Goal: Communication & Community: Answer question/provide support

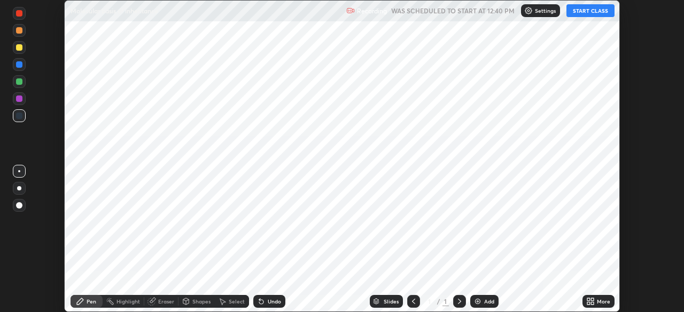
scroll to position [312, 683]
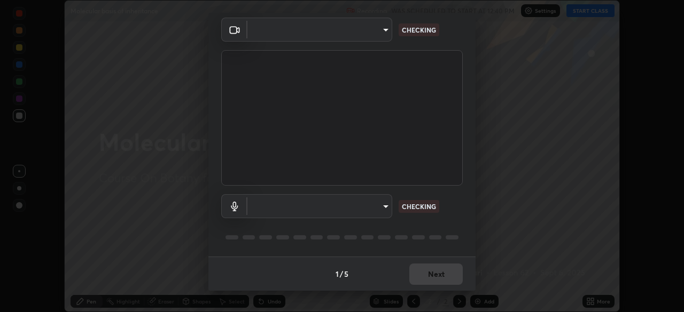
type input "6fd5a11214182fe3dbcd63879dc51230d69f1da36812afabedb7f77605f255ed"
click at [371, 209] on body "Erase all Molecular basis of inheritance Recording WAS SCHEDULED TO START AT 12…" at bounding box center [342, 156] width 684 height 312
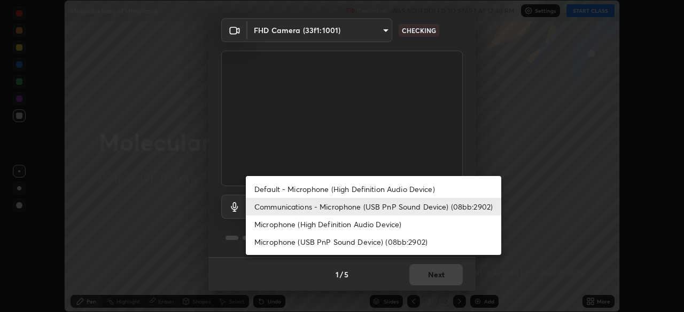
click at [354, 213] on li "Communications - Microphone (USB PnP Sound Device) (08bb:2902)" at bounding box center [373, 207] width 255 height 18
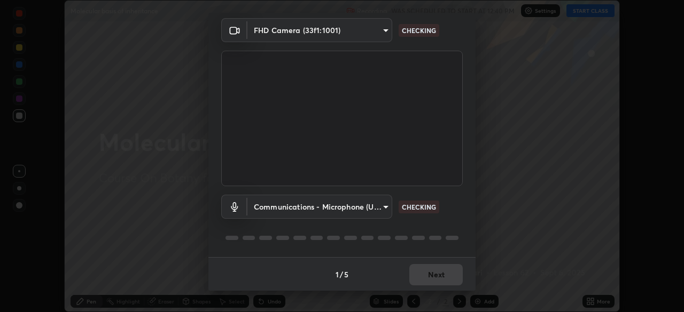
scroll to position [38, 0]
click at [415, 277] on div "1 / 5 Next" at bounding box center [341, 274] width 267 height 34
click at [416, 277] on div "1 / 5 Next" at bounding box center [341, 274] width 267 height 34
click at [417, 271] on div "1 / 5 Next" at bounding box center [341, 274] width 267 height 34
click at [429, 281] on div "1 / 5 Next" at bounding box center [341, 274] width 267 height 34
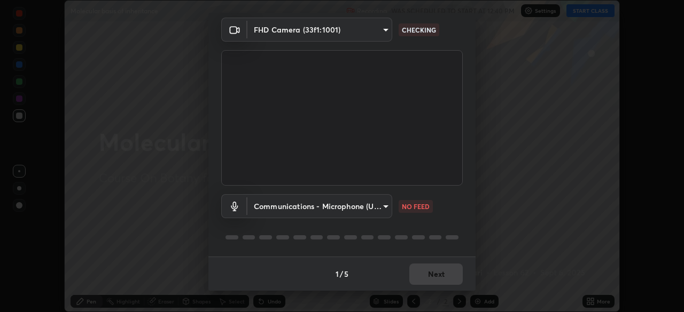
click at [427, 285] on div "1 / 5 Next" at bounding box center [341, 274] width 267 height 34
click at [426, 282] on div "1 / 5 Next" at bounding box center [341, 274] width 267 height 34
click at [379, 207] on body "Erase all Molecular basis of inheritance Recording WAS SCHEDULED TO START AT 12…" at bounding box center [342, 156] width 684 height 312
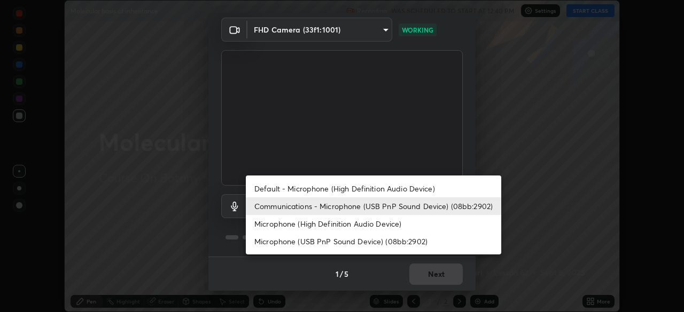
click at [281, 191] on li "Default - Microphone (High Definition Audio Device)" at bounding box center [373, 189] width 255 height 18
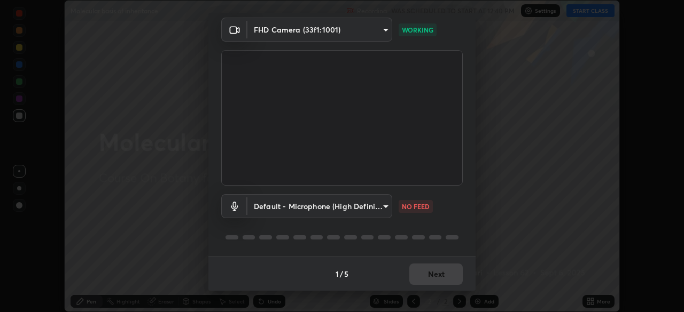
click at [377, 207] on body "Erase all Molecular basis of inheritance Recording WAS SCHEDULED TO START AT 12…" at bounding box center [342, 156] width 684 height 312
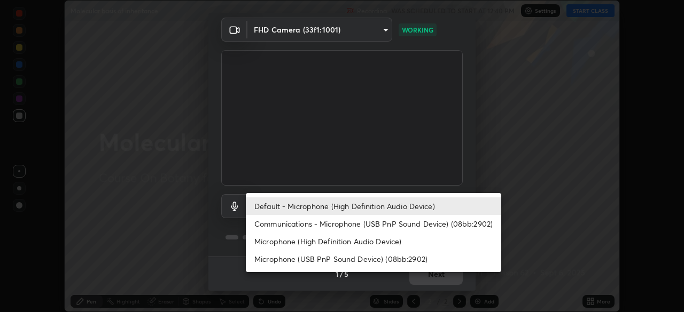
click at [286, 223] on li "Communications - Microphone (USB PnP Sound Device) (08bb:2902)" at bounding box center [373, 224] width 255 height 18
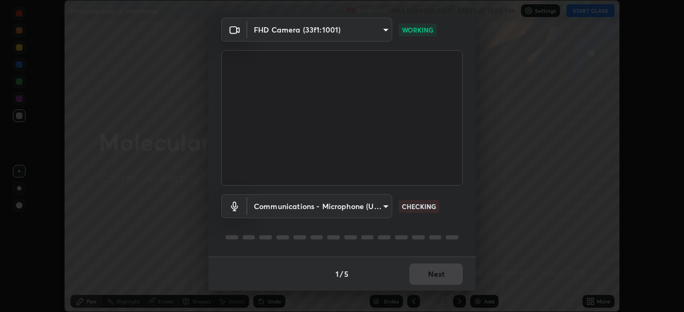
type input "communications"
click at [409, 273] on div "1 / 5 Next" at bounding box center [341, 274] width 267 height 34
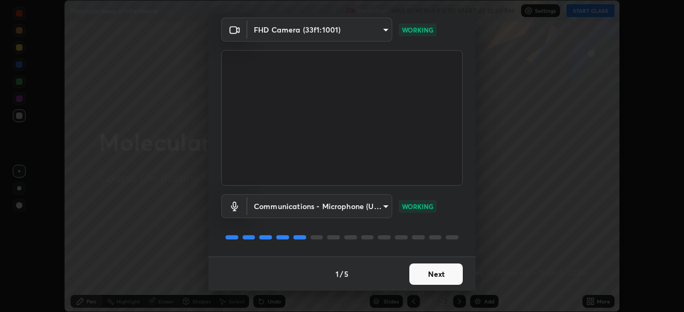
click at [441, 277] on button "Next" at bounding box center [435, 274] width 53 height 21
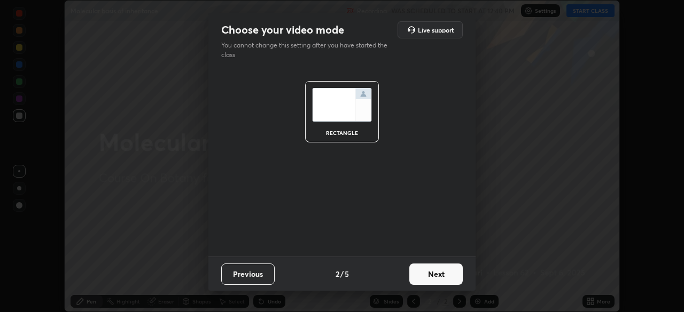
scroll to position [0, 0]
click at [443, 278] on button "Next" at bounding box center [435, 274] width 53 height 21
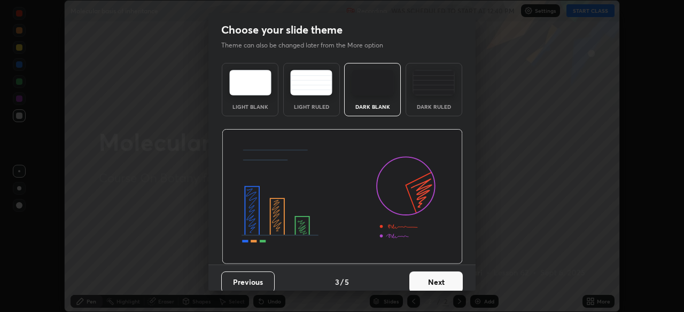
click at [448, 277] on button "Next" at bounding box center [435, 282] width 53 height 21
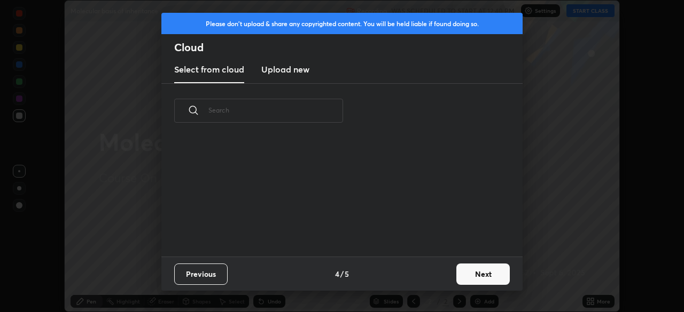
click at [458, 277] on button "Next" at bounding box center [482, 274] width 53 height 21
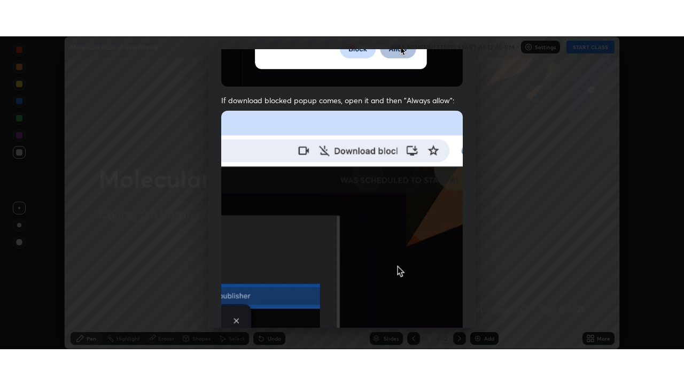
scroll to position [256, 0]
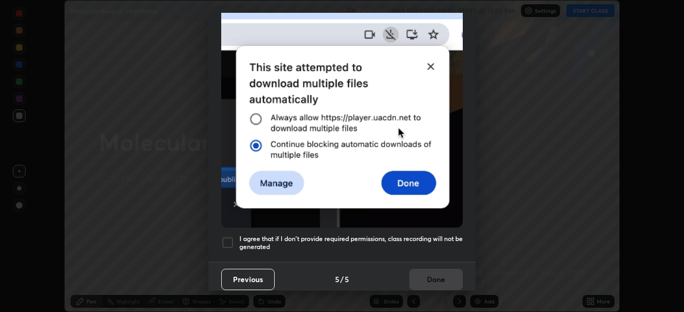
click at [223, 241] on div at bounding box center [227, 243] width 13 height 13
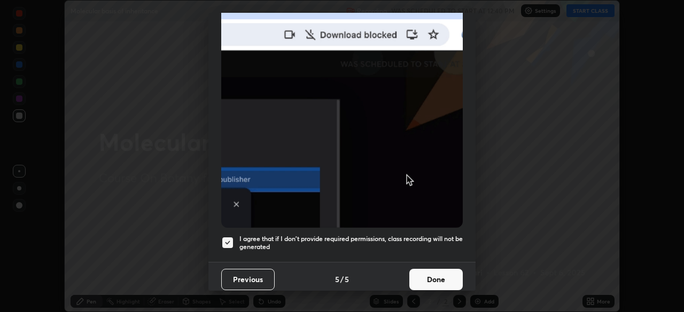
click at [417, 275] on button "Done" at bounding box center [435, 279] width 53 height 21
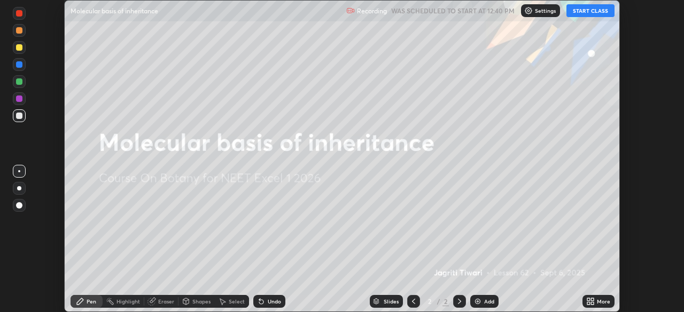
click at [589, 13] on button "START CLASS" at bounding box center [590, 10] width 48 height 13
click at [592, 300] on icon at bounding box center [592, 300] width 3 height 3
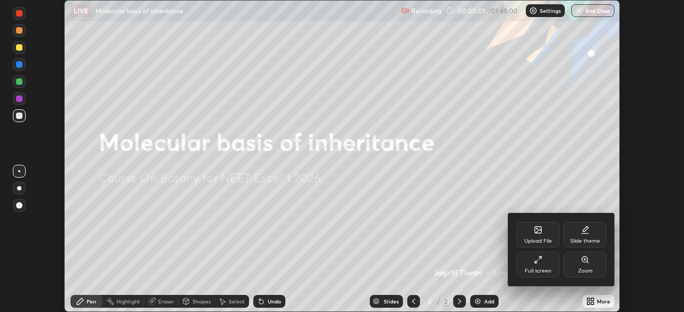
click at [548, 263] on div "Full screen" at bounding box center [538, 265] width 43 height 26
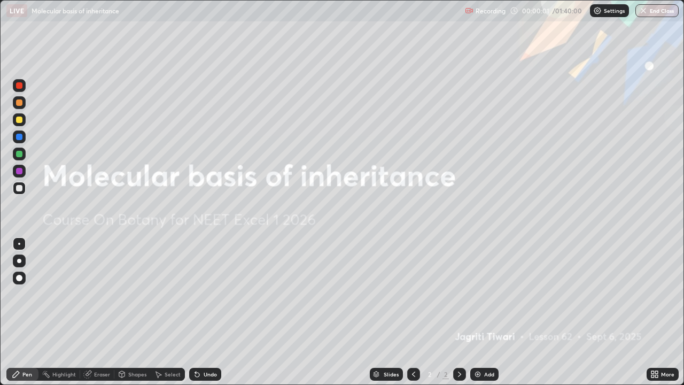
scroll to position [385, 684]
click at [481, 312] on div "Add" at bounding box center [484, 374] width 28 height 13
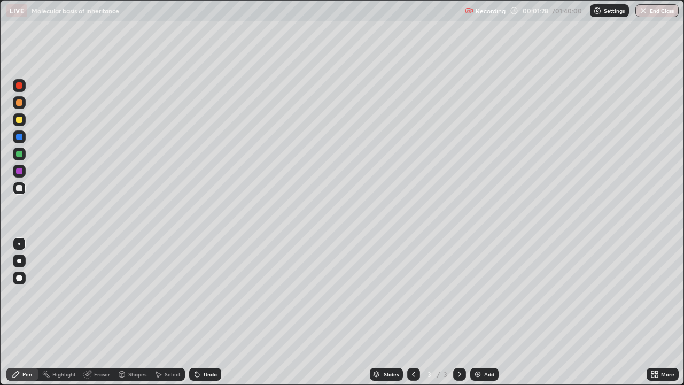
click at [19, 120] on div at bounding box center [19, 119] width 6 height 6
click at [19, 105] on div at bounding box center [19, 102] width 6 height 6
click at [23, 122] on div at bounding box center [19, 119] width 13 height 13
click at [20, 103] on div at bounding box center [19, 102] width 6 height 6
click at [17, 187] on div at bounding box center [19, 188] width 6 height 6
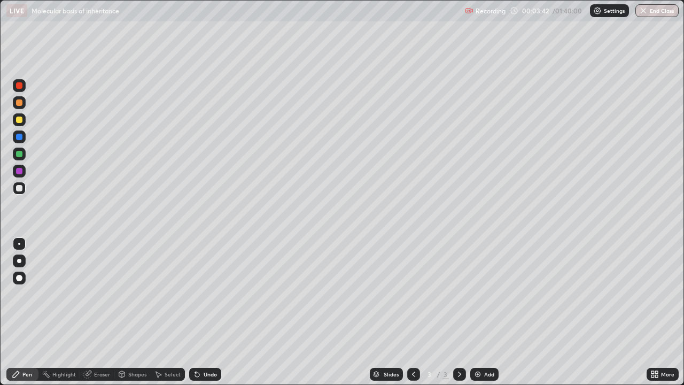
click at [18, 119] on div at bounding box center [19, 119] width 6 height 6
click at [480, 312] on img at bounding box center [477, 374] width 9 height 9
click at [19, 185] on div at bounding box center [19, 188] width 6 height 6
click at [19, 154] on div at bounding box center [19, 154] width 6 height 6
click at [108, 312] on div "Eraser" at bounding box center [102, 373] width 16 height 5
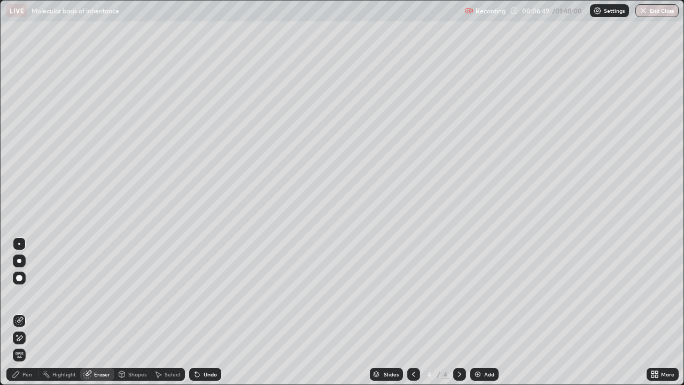
click at [20, 312] on div "Pen" at bounding box center [22, 374] width 32 height 13
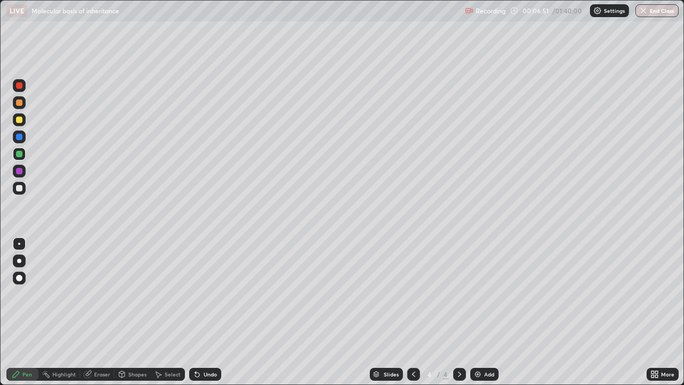
click at [18, 186] on div at bounding box center [19, 188] width 6 height 6
click at [123, 312] on div "Shapes" at bounding box center [132, 373] width 36 height 21
click at [492, 312] on div "Add" at bounding box center [489, 373] width 10 height 5
click at [22, 118] on div at bounding box center [19, 119] width 6 height 6
click at [206, 312] on div "Undo" at bounding box center [210, 373] width 13 height 5
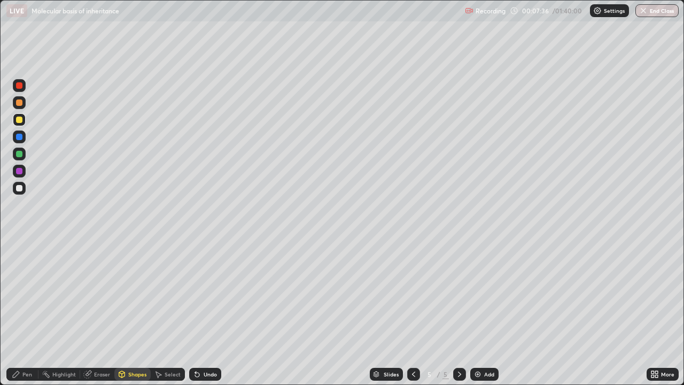
click at [24, 312] on div "Pen" at bounding box center [27, 373] width 10 height 5
click at [17, 189] on div at bounding box center [19, 188] width 6 height 6
click at [209, 312] on div "Undo" at bounding box center [205, 374] width 32 height 13
click at [19, 154] on div at bounding box center [19, 154] width 6 height 6
click at [17, 189] on div at bounding box center [19, 188] width 6 height 6
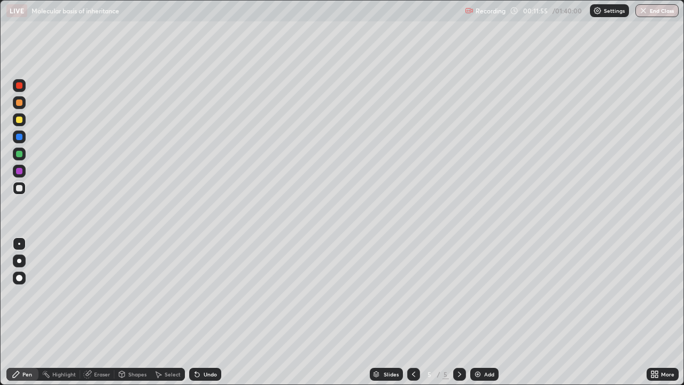
click at [412, 312] on icon at bounding box center [413, 374] width 9 height 9
click at [408, 312] on div at bounding box center [413, 374] width 13 height 13
click at [458, 312] on icon at bounding box center [459, 374] width 9 height 9
click at [412, 312] on icon at bounding box center [413, 374] width 9 height 9
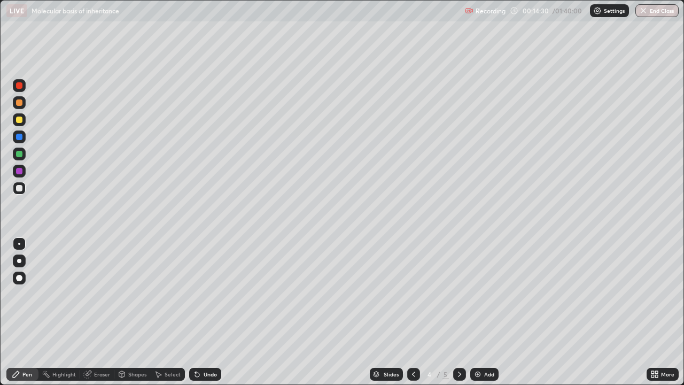
click at [413, 312] on div at bounding box center [413, 373] width 13 height 21
click at [209, 312] on div "Undo" at bounding box center [210, 373] width 13 height 5
click at [458, 312] on icon at bounding box center [459, 374] width 9 height 9
click at [486, 312] on div "Add" at bounding box center [489, 373] width 10 height 5
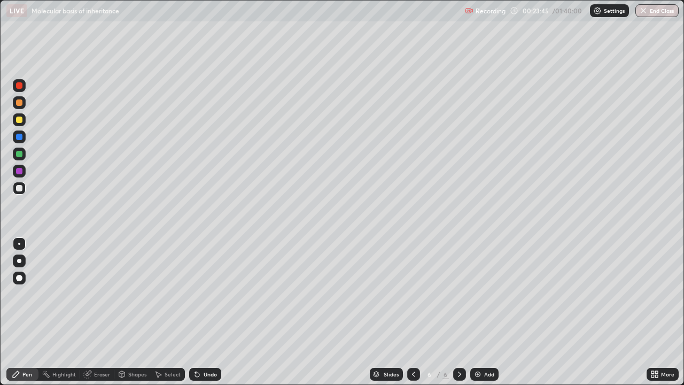
click at [19, 153] on div at bounding box center [19, 154] width 6 height 6
click at [17, 186] on div at bounding box center [19, 188] width 6 height 6
click at [20, 121] on div at bounding box center [19, 119] width 6 height 6
click at [97, 312] on div "Eraser" at bounding box center [102, 373] width 16 height 5
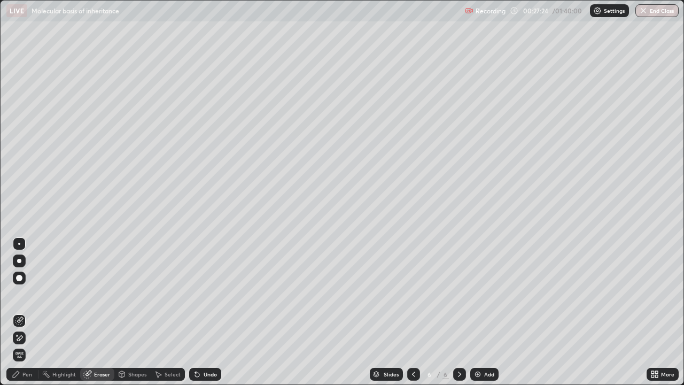
click at [20, 312] on icon at bounding box center [16, 374] width 9 height 9
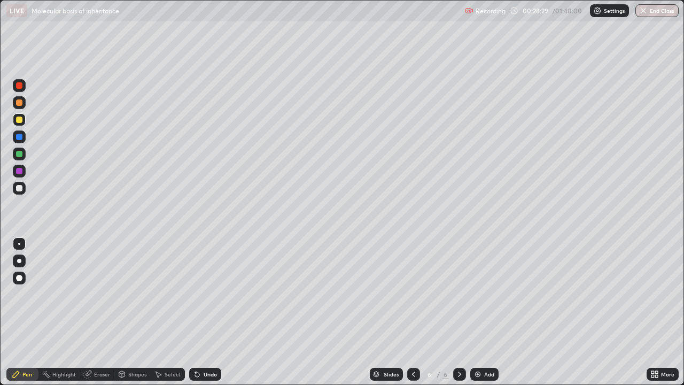
click at [18, 187] on div at bounding box center [19, 188] width 6 height 6
click at [199, 312] on icon at bounding box center [197, 374] width 9 height 9
click at [20, 154] on div at bounding box center [19, 154] width 6 height 6
click at [484, 312] on div "Add" at bounding box center [489, 373] width 10 height 5
click at [18, 121] on div at bounding box center [19, 119] width 6 height 6
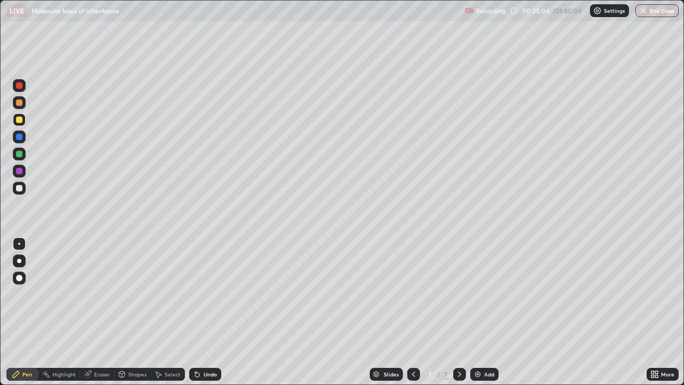
click at [412, 312] on icon at bounding box center [413, 374] width 9 height 9
click at [458, 312] on icon at bounding box center [459, 374] width 9 height 9
click at [18, 187] on div at bounding box center [19, 188] width 6 height 6
click at [204, 312] on div "Undo" at bounding box center [210, 373] width 13 height 5
click at [201, 312] on div "Undo" at bounding box center [205, 374] width 32 height 13
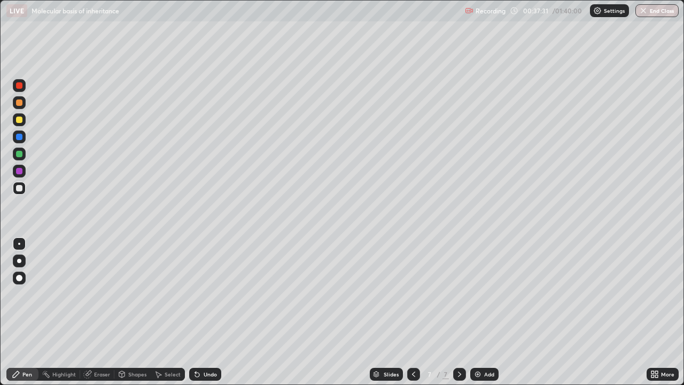
click at [411, 312] on icon at bounding box center [413, 374] width 9 height 9
click at [18, 136] on div at bounding box center [19, 137] width 6 height 6
click at [464, 312] on div at bounding box center [459, 374] width 13 height 13
click at [408, 312] on div at bounding box center [413, 374] width 13 height 13
click at [458, 312] on icon at bounding box center [459, 374] width 9 height 9
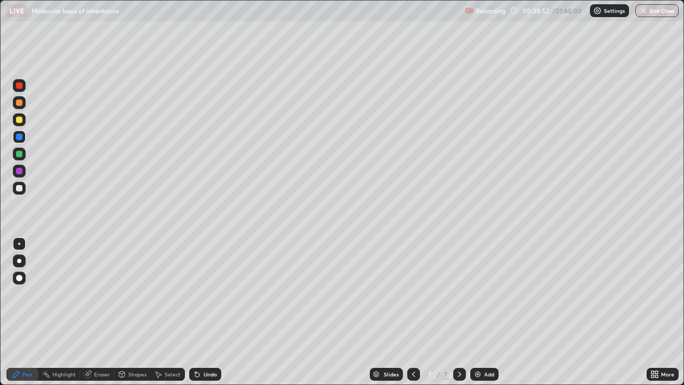
click at [20, 118] on div at bounding box center [19, 119] width 6 height 6
click at [205, 312] on div "Undo" at bounding box center [205, 374] width 32 height 13
click at [19, 189] on div at bounding box center [19, 188] width 6 height 6
click at [417, 312] on div at bounding box center [413, 374] width 13 height 13
click at [458, 312] on icon at bounding box center [459, 374] width 9 height 9
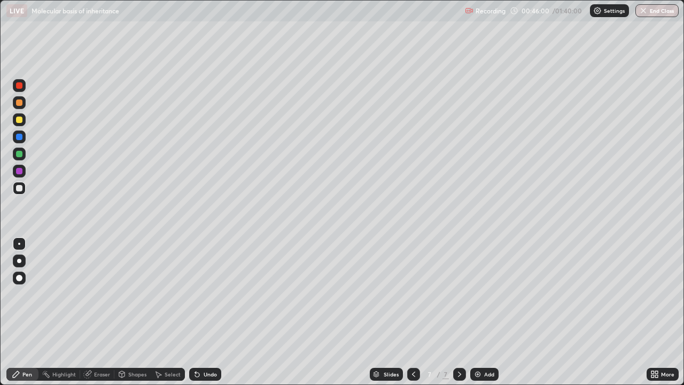
click at [482, 312] on div "Add" at bounding box center [484, 374] width 28 height 13
click at [19, 154] on div at bounding box center [19, 154] width 6 height 6
click at [217, 312] on div "Undo" at bounding box center [205, 374] width 32 height 13
click at [19, 120] on div at bounding box center [19, 119] width 6 height 6
click at [412, 312] on icon at bounding box center [413, 374] width 9 height 9
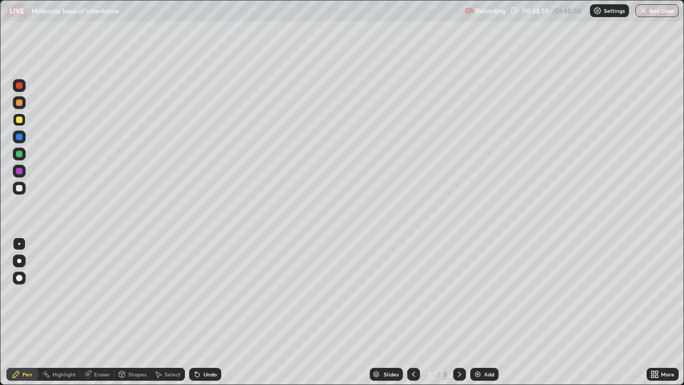
click at [417, 312] on div at bounding box center [413, 373] width 13 height 21
click at [446, 312] on div "8" at bounding box center [445, 374] width 6 height 10
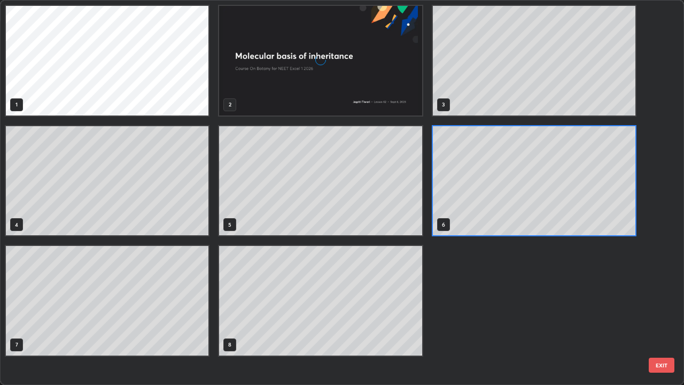
scroll to position [380, 677]
click at [454, 312] on div "1 2 3 4 5 6 7 8" at bounding box center [333, 193] width 664 height 384
click at [452, 312] on div "1 2 3 4 5 6 7 8" at bounding box center [333, 193] width 664 height 384
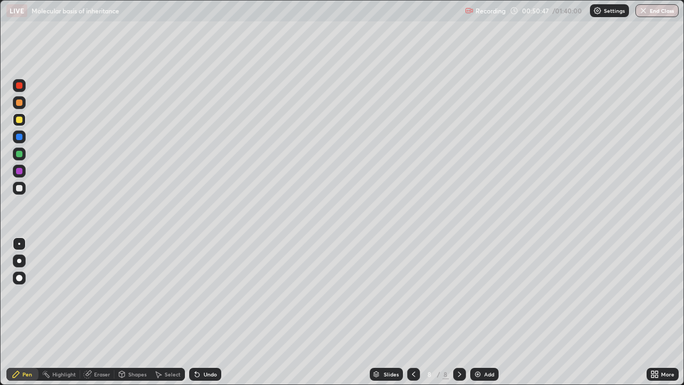
click at [484, 312] on div "Add" at bounding box center [489, 373] width 10 height 5
click at [21, 193] on div at bounding box center [19, 188] width 13 height 13
click at [15, 121] on div at bounding box center [19, 119] width 13 height 13
click at [412, 312] on icon at bounding box center [413, 374] width 9 height 9
click at [411, 312] on div at bounding box center [413, 373] width 13 height 21
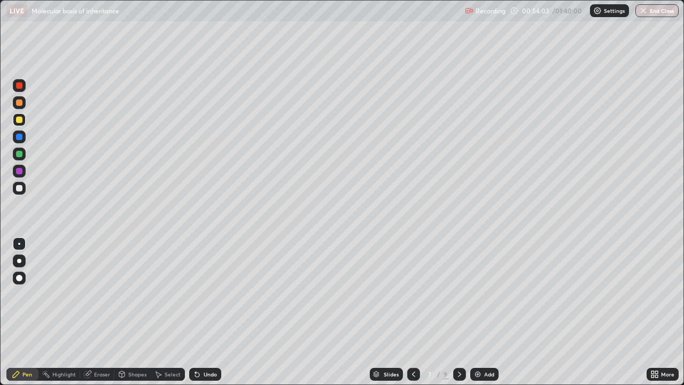
click at [410, 312] on div at bounding box center [413, 373] width 13 height 21
click at [162, 312] on div "Select" at bounding box center [168, 374] width 34 height 13
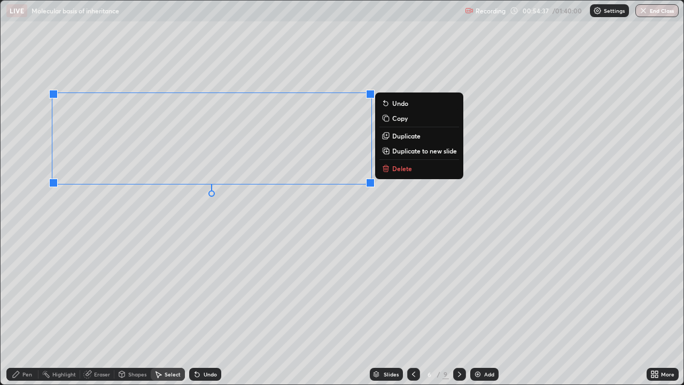
click at [420, 154] on p "Duplicate to new slide" at bounding box center [424, 150] width 65 height 9
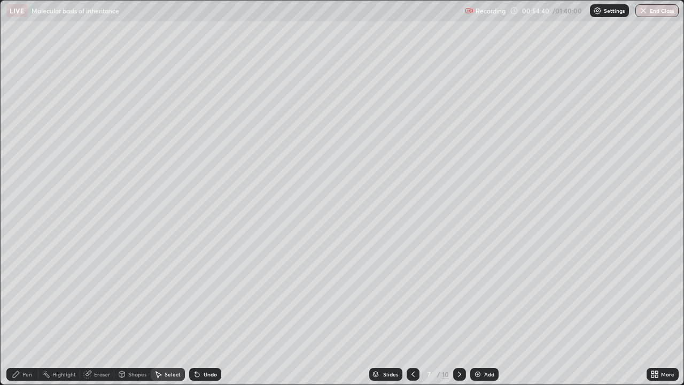
click at [25, 312] on div "Pen" at bounding box center [27, 373] width 10 height 5
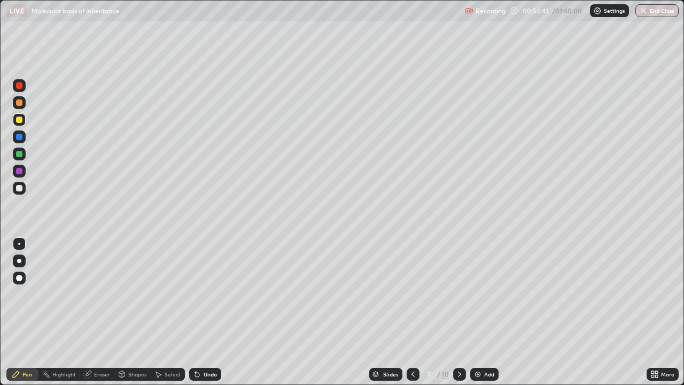
click at [19, 173] on div at bounding box center [19, 171] width 6 height 6
click at [412, 312] on icon at bounding box center [413, 374] width 9 height 9
click at [455, 312] on icon at bounding box center [459, 374] width 9 height 9
click at [457, 312] on div at bounding box center [459, 374] width 13 height 13
click at [454, 312] on div at bounding box center [459, 374] width 13 height 13
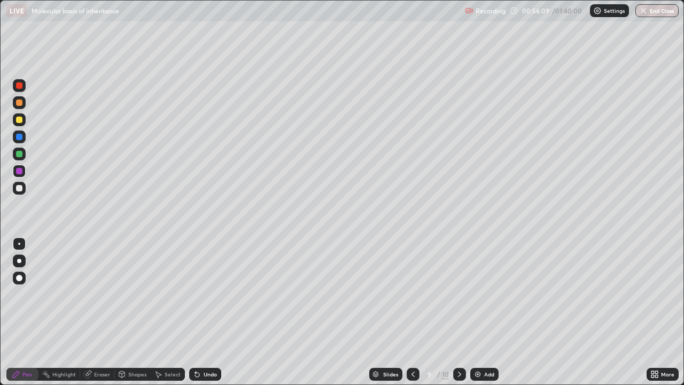
click at [462, 312] on div at bounding box center [459, 374] width 13 height 13
click at [470, 312] on div "Add" at bounding box center [484, 374] width 28 height 13
click at [413, 312] on icon at bounding box center [413, 374] width 9 height 9
click at [387, 312] on div "Slides" at bounding box center [386, 374] width 33 height 13
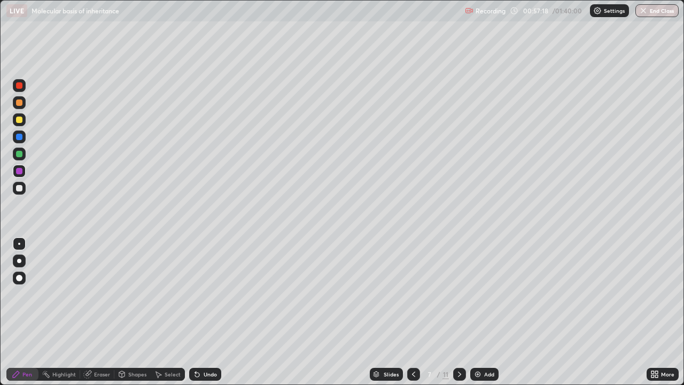
click at [410, 312] on div at bounding box center [413, 374] width 13 height 13
click at [384, 312] on div "Slides" at bounding box center [391, 373] width 15 height 5
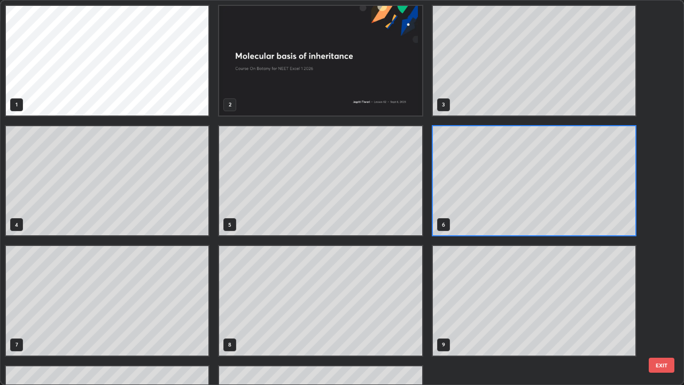
scroll to position [96, 0]
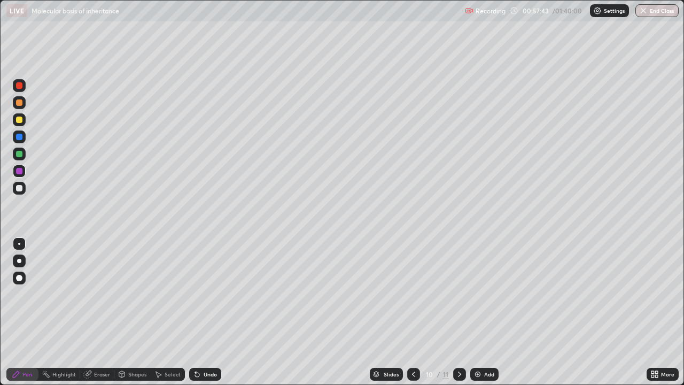
click at [460, 312] on icon at bounding box center [459, 374] width 9 height 9
click at [20, 119] on div at bounding box center [19, 119] width 6 height 6
click at [24, 191] on div at bounding box center [19, 188] width 13 height 13
click at [20, 154] on div at bounding box center [19, 154] width 6 height 6
click at [17, 170] on div at bounding box center [19, 171] width 6 height 6
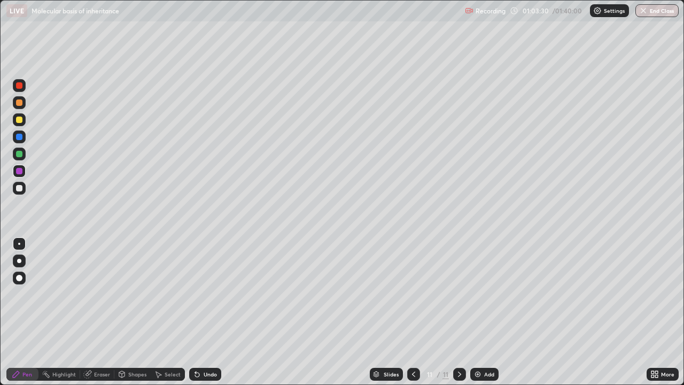
click at [493, 312] on div "Add" at bounding box center [484, 374] width 28 height 13
click at [20, 122] on div at bounding box center [19, 119] width 6 height 6
click at [18, 188] on div at bounding box center [19, 188] width 6 height 6
click at [19, 187] on div at bounding box center [19, 188] width 6 height 6
click at [212, 312] on div "Undo" at bounding box center [210, 373] width 13 height 5
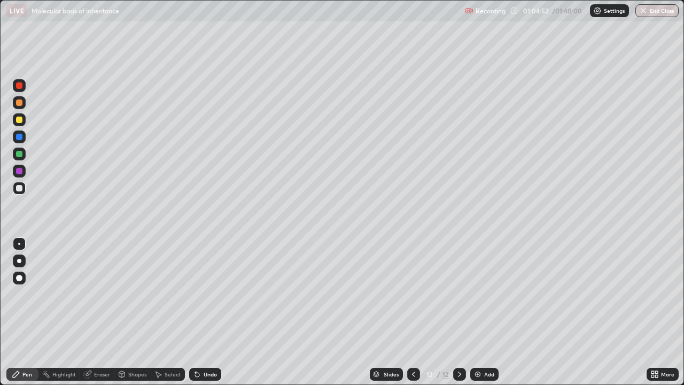
click at [20, 154] on div at bounding box center [19, 154] width 6 height 6
click at [214, 312] on div "Undo" at bounding box center [210, 373] width 13 height 5
click at [211, 312] on div "Undo" at bounding box center [210, 373] width 13 height 5
click at [19, 192] on div at bounding box center [19, 188] width 13 height 13
click at [486, 312] on div "Add" at bounding box center [484, 374] width 28 height 13
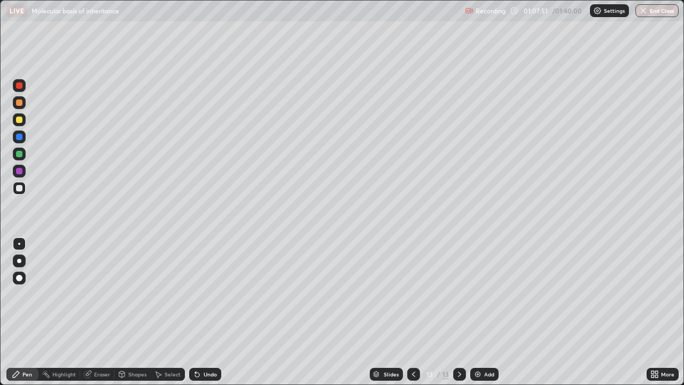
click at [18, 119] on div at bounding box center [19, 119] width 6 height 6
click at [20, 186] on div at bounding box center [19, 188] width 6 height 6
click at [17, 169] on div at bounding box center [19, 171] width 6 height 6
click at [418, 312] on div at bounding box center [413, 374] width 13 height 13
click at [458, 312] on icon at bounding box center [459, 374] width 9 height 9
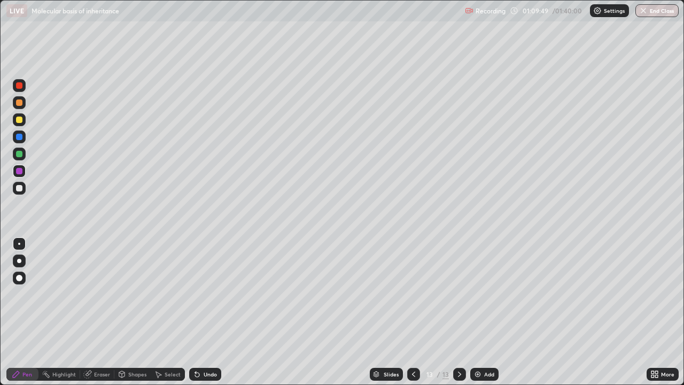
click at [412, 312] on div at bounding box center [413, 374] width 13 height 13
click at [459, 312] on icon at bounding box center [459, 374] width 9 height 9
click at [488, 312] on div "Add" at bounding box center [484, 374] width 28 height 13
click at [409, 312] on icon at bounding box center [413, 374] width 9 height 9
click at [345, 312] on div "Slides 13 / 14 Add" at bounding box center [433, 373] width 425 height 21
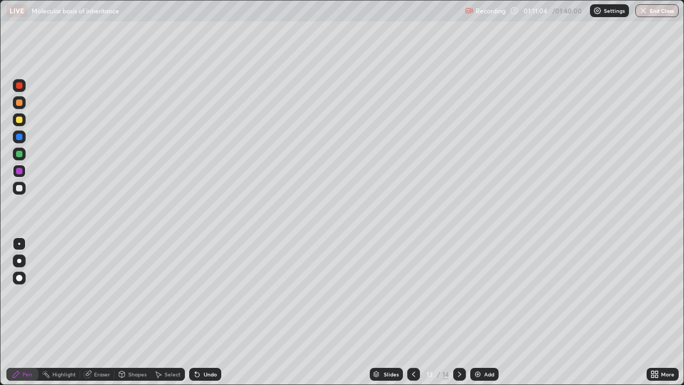
click at [488, 312] on div "Add" at bounding box center [489, 373] width 10 height 5
click at [25, 193] on div at bounding box center [19, 187] width 13 height 17
click at [458, 312] on icon at bounding box center [459, 374] width 9 height 9
click at [19, 152] on div at bounding box center [19, 154] width 6 height 6
click at [488, 312] on div "Add" at bounding box center [489, 373] width 10 height 5
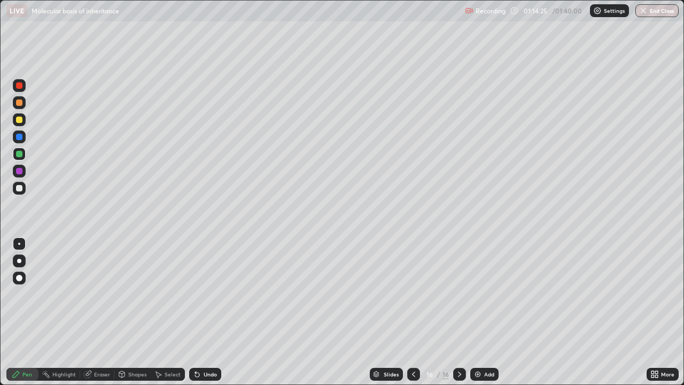
click at [18, 189] on div at bounding box center [19, 188] width 6 height 6
click at [17, 138] on div at bounding box center [19, 137] width 6 height 6
click at [16, 190] on div at bounding box center [19, 188] width 6 height 6
click at [476, 312] on img at bounding box center [477, 374] width 9 height 9
click at [19, 119] on div at bounding box center [19, 119] width 6 height 6
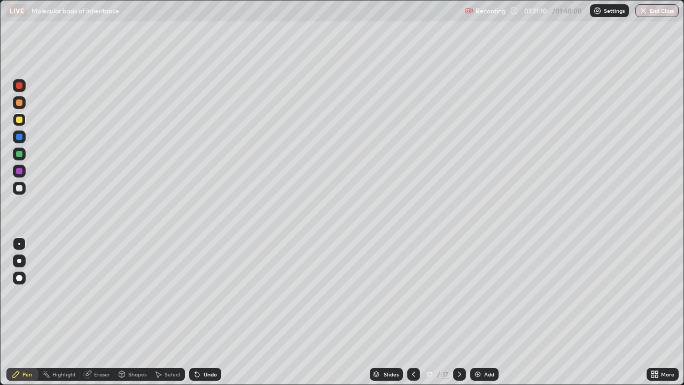
click at [19, 187] on div at bounding box center [19, 188] width 6 height 6
click at [17, 153] on div at bounding box center [19, 154] width 6 height 6
click at [489, 312] on div "Add" at bounding box center [484, 374] width 28 height 13
click at [412, 312] on icon at bounding box center [413, 374] width 9 height 9
click at [411, 312] on icon at bounding box center [413, 374] width 9 height 9
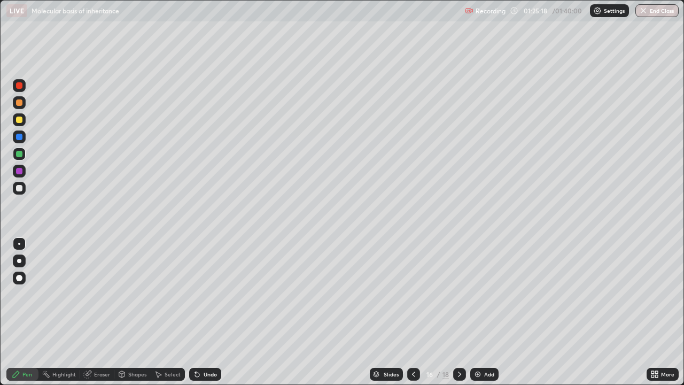
click at [459, 312] on icon at bounding box center [459, 374] width 9 height 9
click at [459, 312] on div at bounding box center [459, 374] width 13 height 13
click at [17, 189] on div at bounding box center [19, 188] width 6 height 6
click at [478, 312] on img at bounding box center [477, 374] width 9 height 9
click at [19, 153] on div at bounding box center [19, 154] width 6 height 6
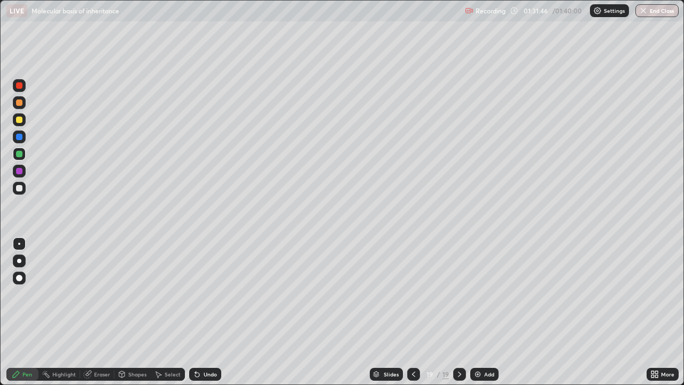
click at [20, 190] on div at bounding box center [19, 188] width 6 height 6
click at [19, 122] on div at bounding box center [19, 119] width 6 height 6
click at [205, 312] on div "Undo" at bounding box center [210, 373] width 13 height 5
click at [208, 312] on div "Undo" at bounding box center [210, 373] width 13 height 5
click at [204, 312] on div "Undo" at bounding box center [210, 373] width 13 height 5
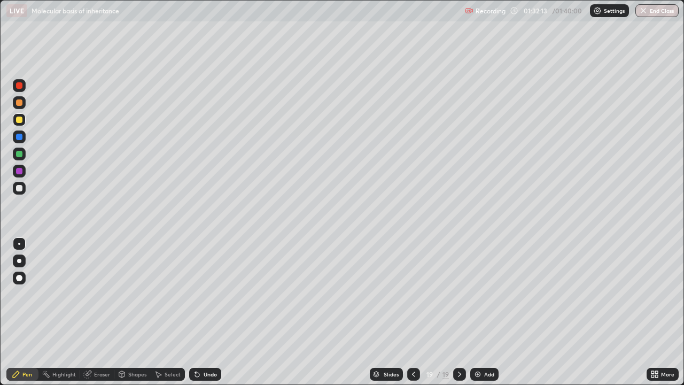
click at [205, 312] on div "Undo" at bounding box center [205, 374] width 32 height 13
click at [20, 103] on div at bounding box center [19, 102] width 6 height 6
click at [19, 153] on div at bounding box center [19, 154] width 6 height 6
click at [19, 171] on div at bounding box center [19, 171] width 6 height 6
click at [202, 312] on div "Undo" at bounding box center [205, 374] width 32 height 13
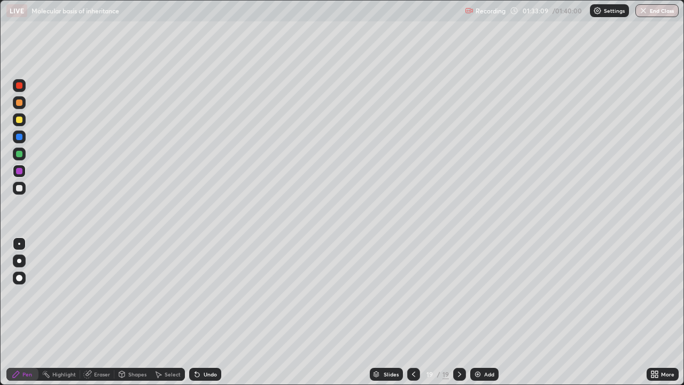
click at [205, 312] on div "Undo" at bounding box center [205, 374] width 32 height 13
click at [194, 312] on div "Undo" at bounding box center [205, 374] width 32 height 13
click at [19, 154] on div at bounding box center [19, 154] width 6 height 6
click at [20, 189] on div at bounding box center [19, 188] width 6 height 6
click at [21, 152] on div at bounding box center [19, 154] width 6 height 6
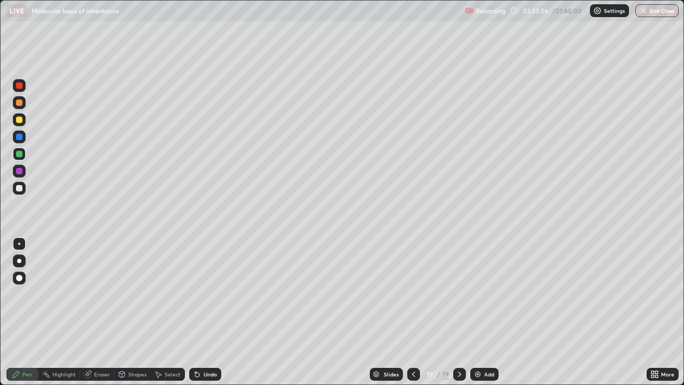
click at [19, 137] on div at bounding box center [19, 137] width 6 height 6
click at [18, 189] on div at bounding box center [19, 188] width 6 height 6
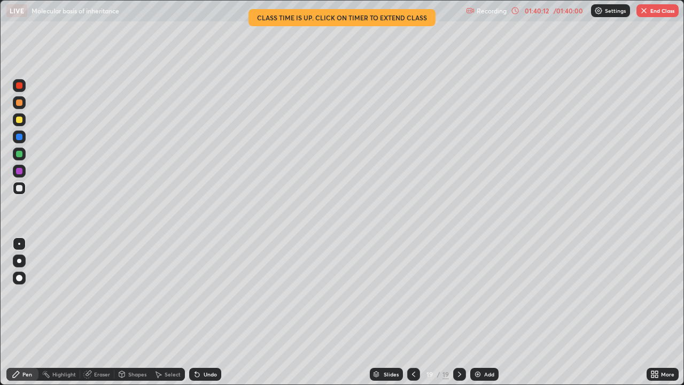
click at [649, 14] on button "End Class" at bounding box center [657, 10] width 42 height 13
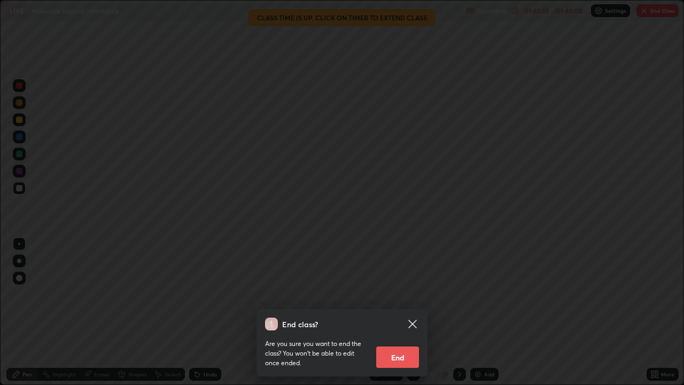
click at [403, 312] on button "End" at bounding box center [397, 356] width 43 height 21
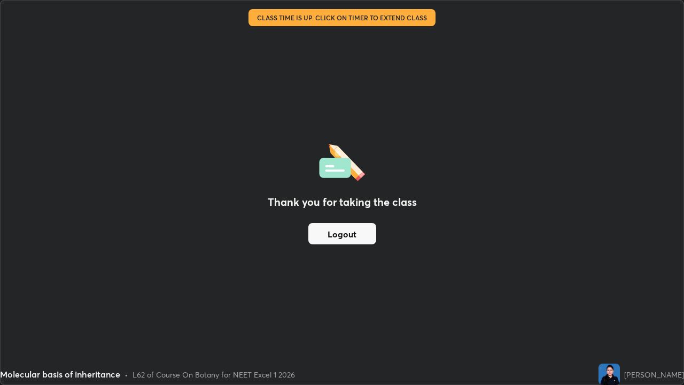
click at [341, 235] on button "Logout" at bounding box center [342, 233] width 68 height 21
click at [335, 236] on button "Logout" at bounding box center [342, 233] width 68 height 21
